Goal: Transaction & Acquisition: Obtain resource

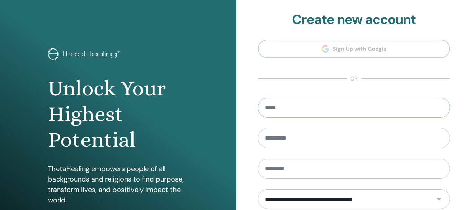
click at [293, 111] on input "email" at bounding box center [354, 107] width 192 height 20
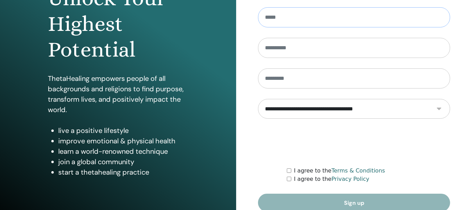
scroll to position [123, 0]
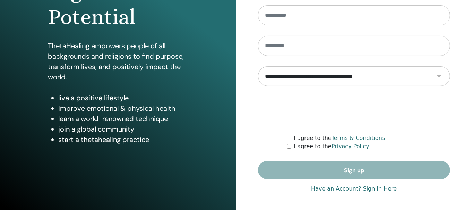
click at [376, 189] on link "Have an Account? Sign in Here" at bounding box center [354, 188] width 86 height 8
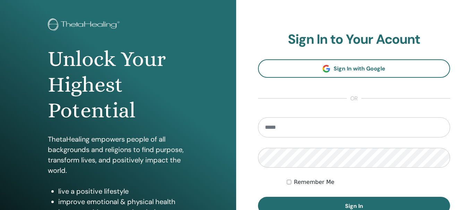
scroll to position [123, 0]
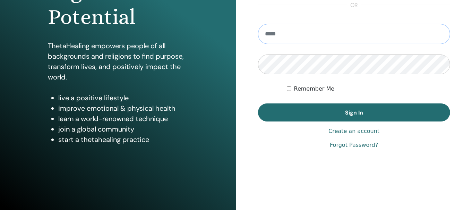
click at [312, 30] on input "email" at bounding box center [354, 34] width 192 height 20
type input "**********"
click at [339, 109] on button "Sign In" at bounding box center [354, 112] width 192 height 18
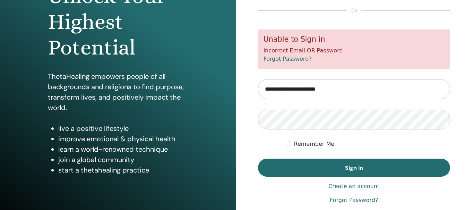
scroll to position [95, 0]
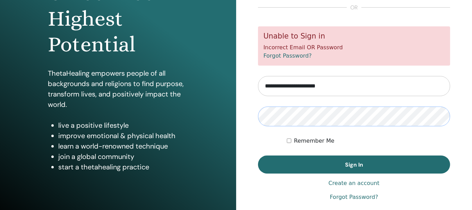
click at [258, 155] on button "Sign In" at bounding box center [354, 164] width 192 height 18
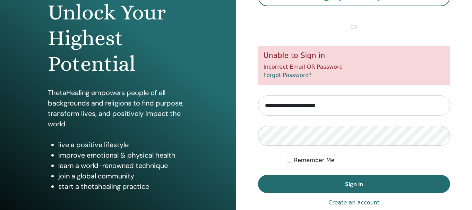
scroll to position [103, 0]
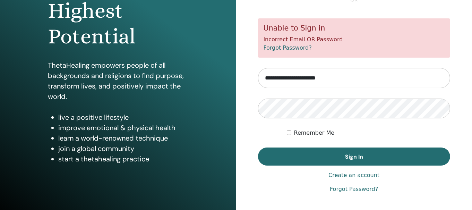
drag, startPoint x: 355, startPoint y: 77, endPoint x: 169, endPoint y: 52, distance: 188.1
click at [169, 52] on div "Unlock Your Highest Potential ThetaHealing empowers people of all backgrounds a…" at bounding box center [236, 63] width 472 height 333
type input "**********"
click at [258, 147] on button "Sign In" at bounding box center [354, 156] width 192 height 18
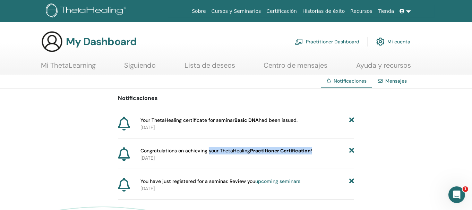
drag, startPoint x: 207, startPoint y: 150, endPoint x: 312, endPoint y: 145, distance: 104.8
click at [312, 145] on div "Notificaciones Your ThetaHealing certificate for seminar Basic DNA had been iss…" at bounding box center [236, 143] width 236 height 111
click at [390, 41] on link "Mi cuenta" at bounding box center [393, 41] width 34 height 15
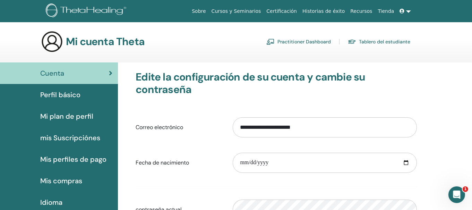
click at [94, 71] on div "Cuenta" at bounding box center [59, 73] width 107 height 10
click at [294, 11] on link "Certificación" at bounding box center [281, 11] width 36 height 13
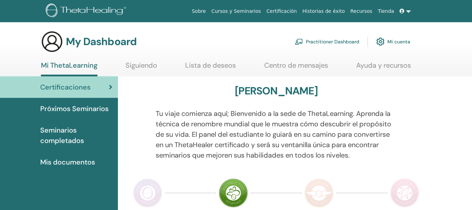
click at [76, 161] on span "Mis documentos" at bounding box center [67, 162] width 55 height 10
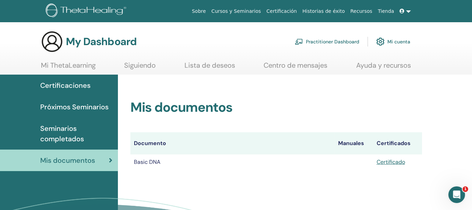
click at [407, 11] on link at bounding box center [405, 11] width 17 height 13
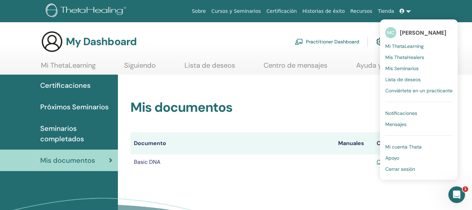
click at [270, 189] on div "Mis documentos Documento Manuales Certificados Basic DNA Certificado" at bounding box center [295, 171] width 354 height 192
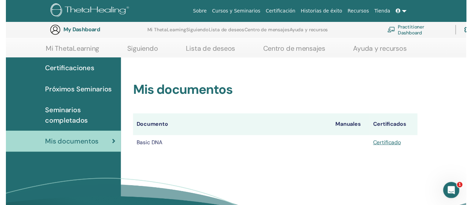
scroll to position [72, 0]
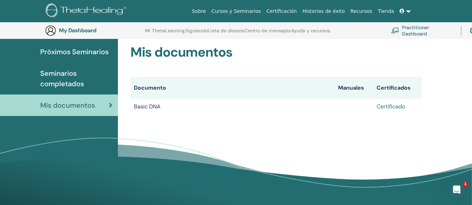
click at [397, 106] on link "Certificado" at bounding box center [390, 106] width 28 height 7
click at [393, 106] on link "Certificado" at bounding box center [390, 106] width 28 height 7
